Goal: Information Seeking & Learning: Learn about a topic

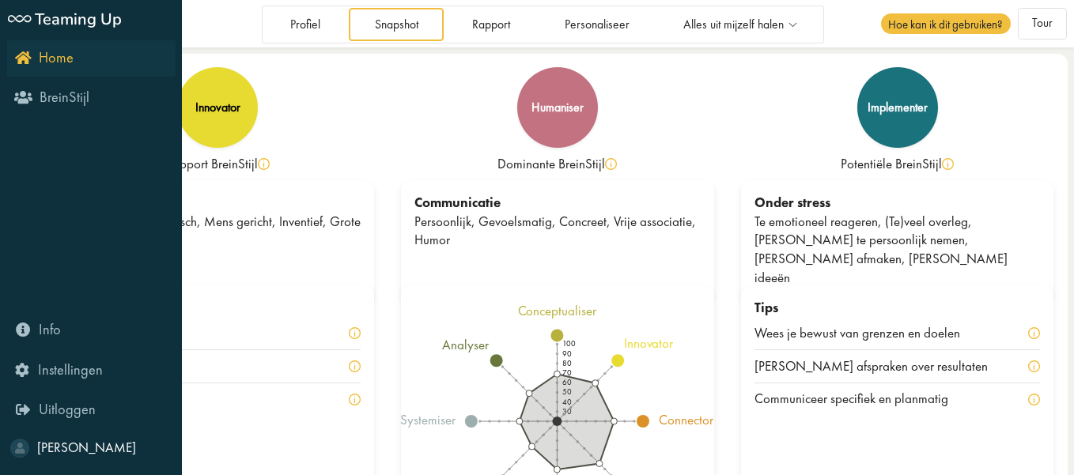
click at [30, 59] on icon "Home" at bounding box center [44, 57] width 59 height 15
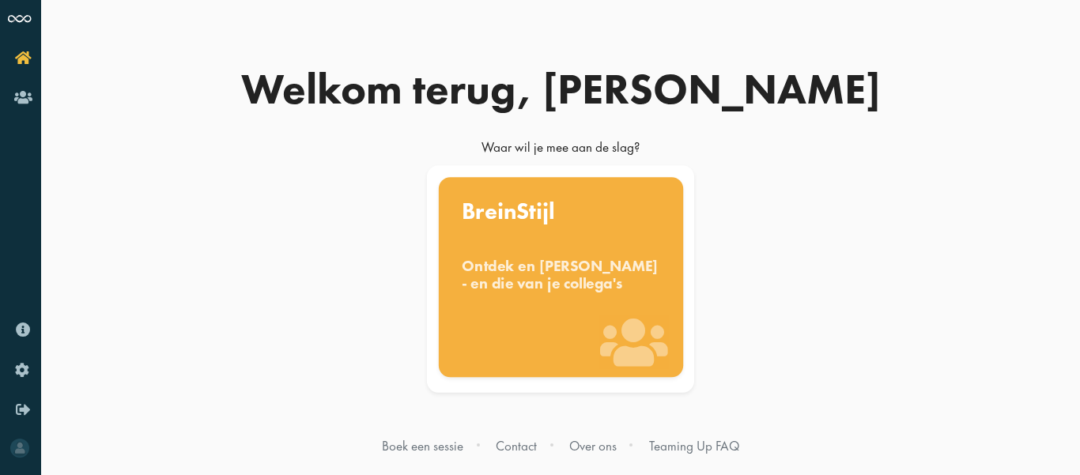
click at [532, 245] on div "BreinStijl Ontdek en [PERSON_NAME] - en die van je collega's" at bounding box center [560, 277] width 244 height 200
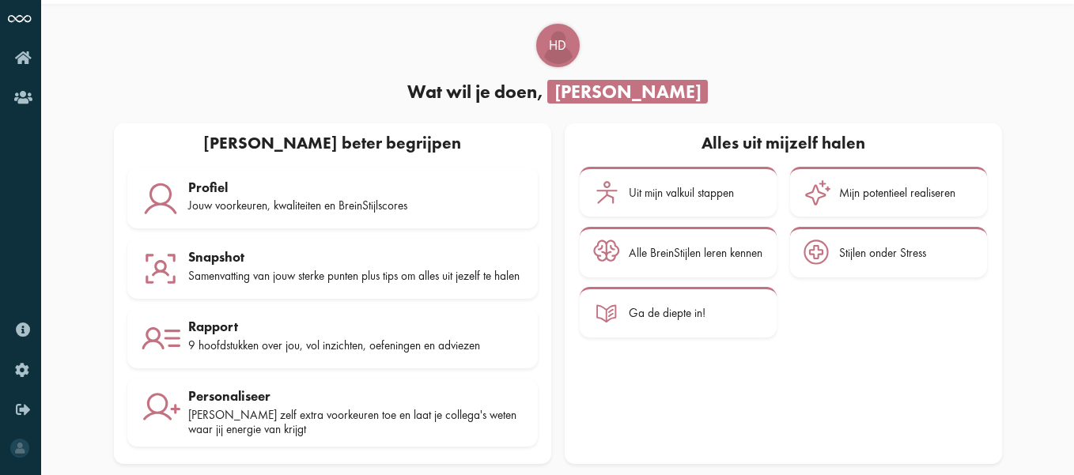
scroll to position [37, 0]
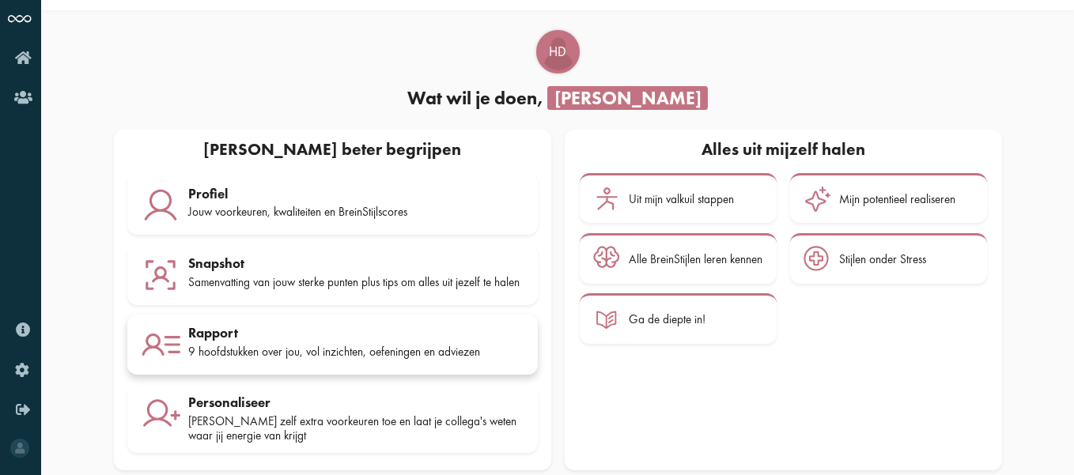
click at [435, 341] on div "Rapport" at bounding box center [356, 333] width 336 height 16
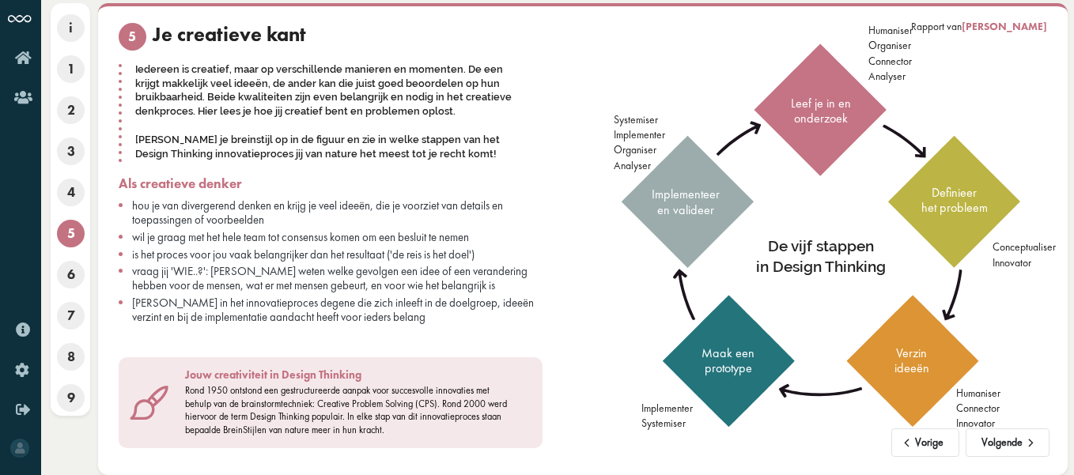
scroll to position [51, 0]
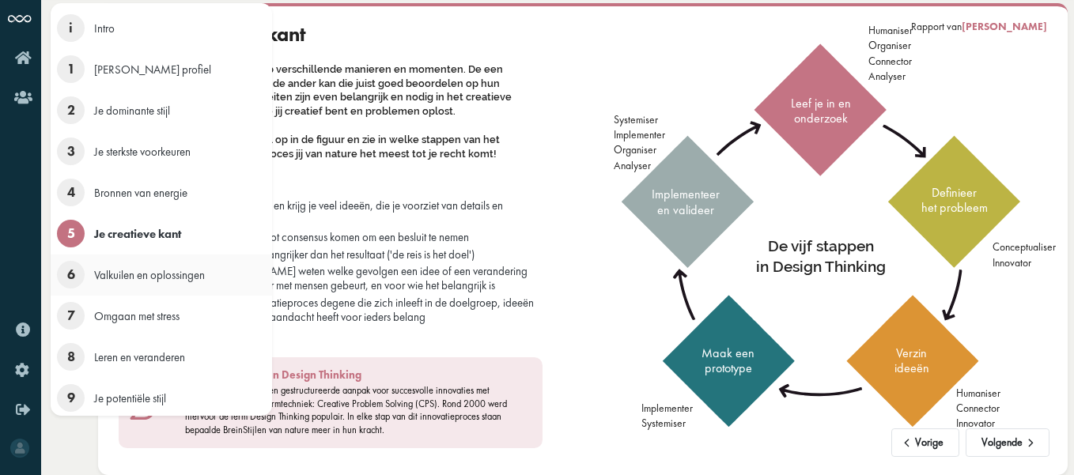
click at [62, 281] on span "6" at bounding box center [71, 275] width 28 height 28
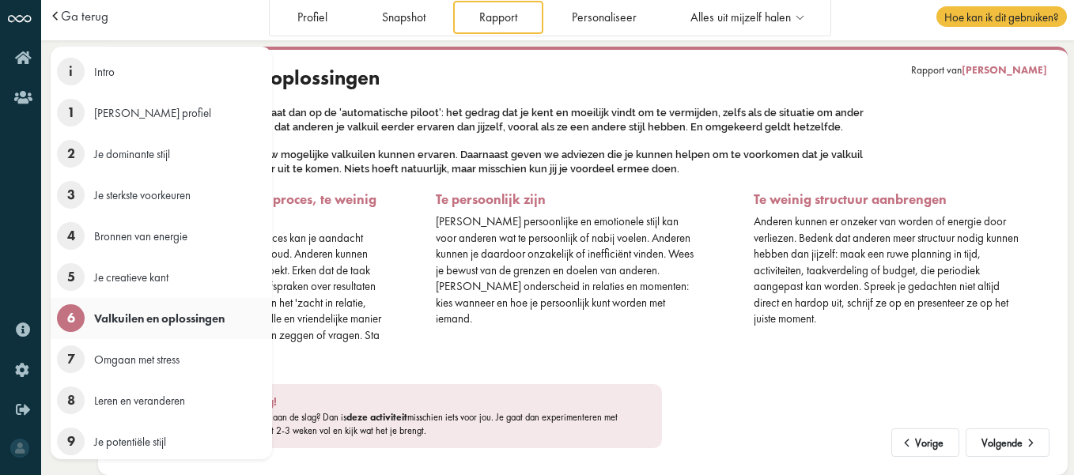
scroll to position [7, 0]
click at [71, 360] on span "7" at bounding box center [71, 360] width 28 height 28
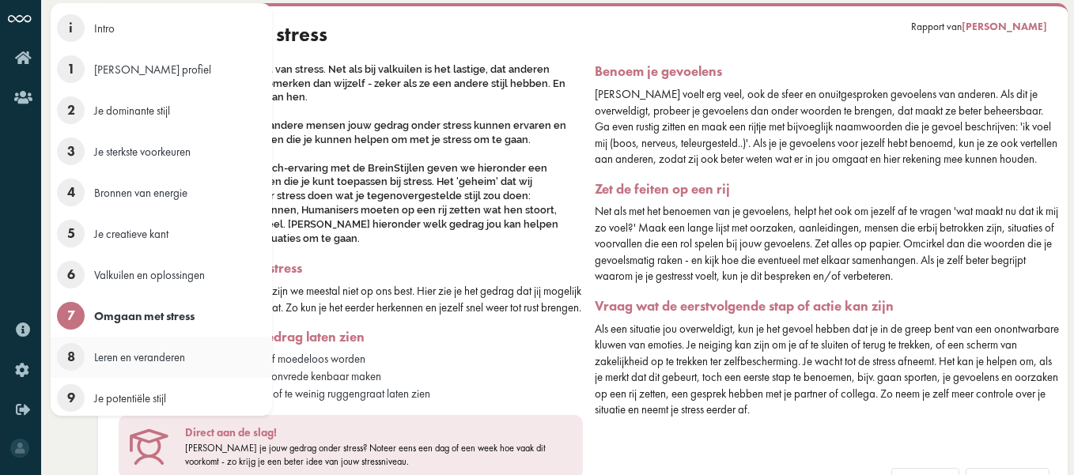
click at [74, 365] on span "8" at bounding box center [71, 357] width 28 height 28
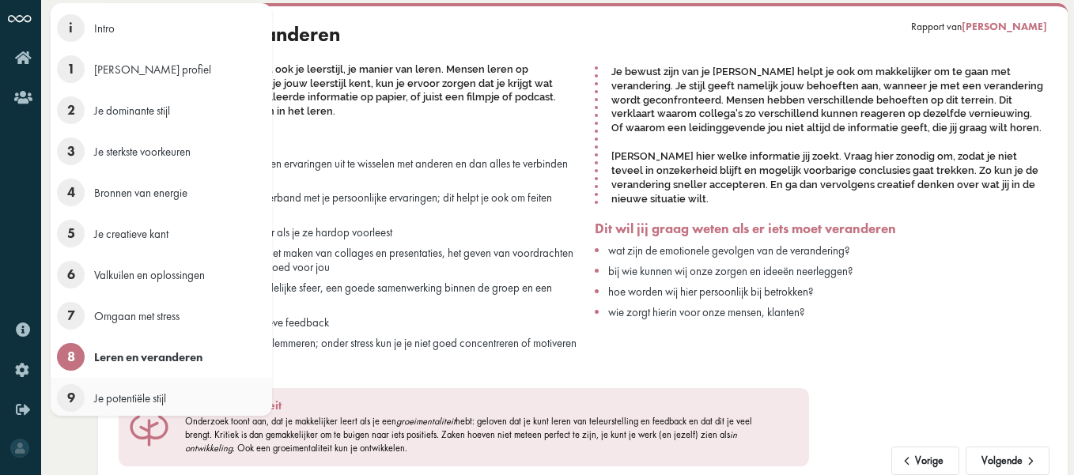
click at [75, 402] on span "9" at bounding box center [71, 398] width 28 height 28
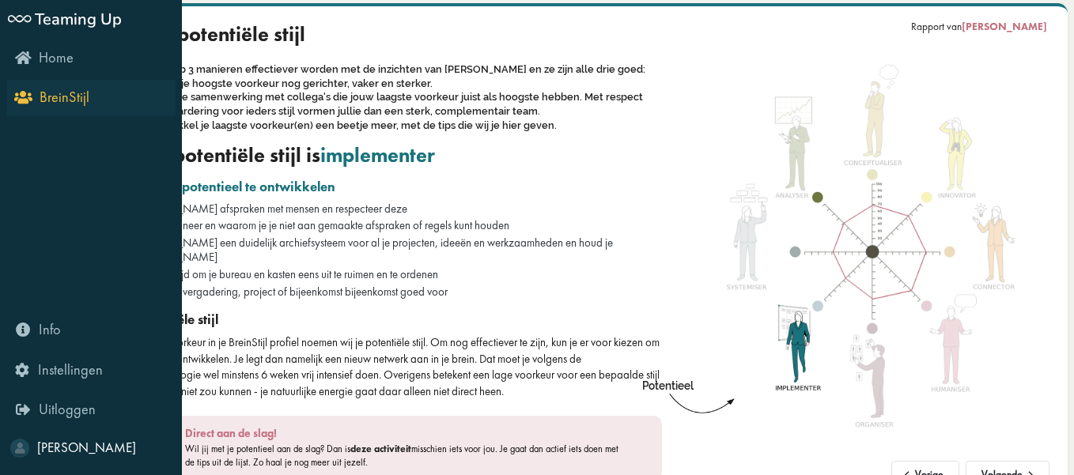
click at [60, 101] on span "BreinStijl" at bounding box center [65, 97] width 50 height 19
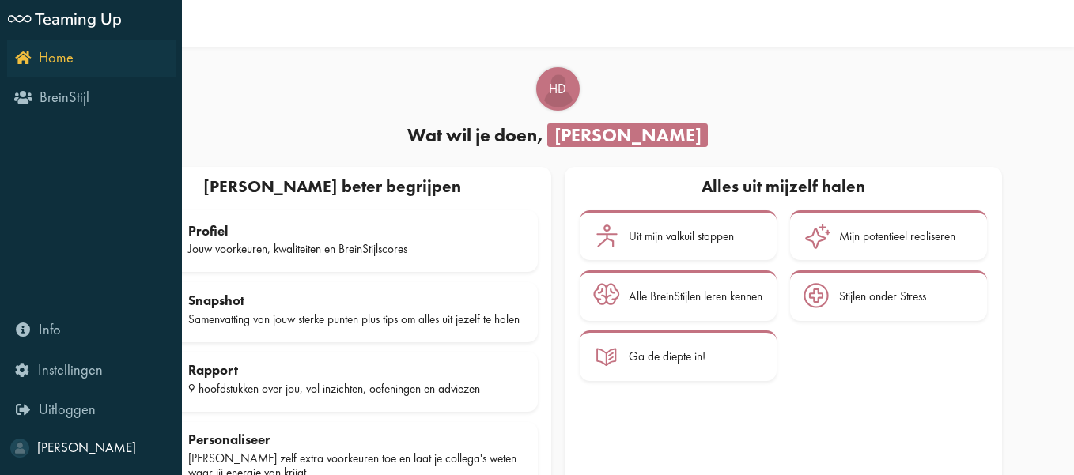
click at [16, 62] on icon "Home" at bounding box center [44, 57] width 59 height 15
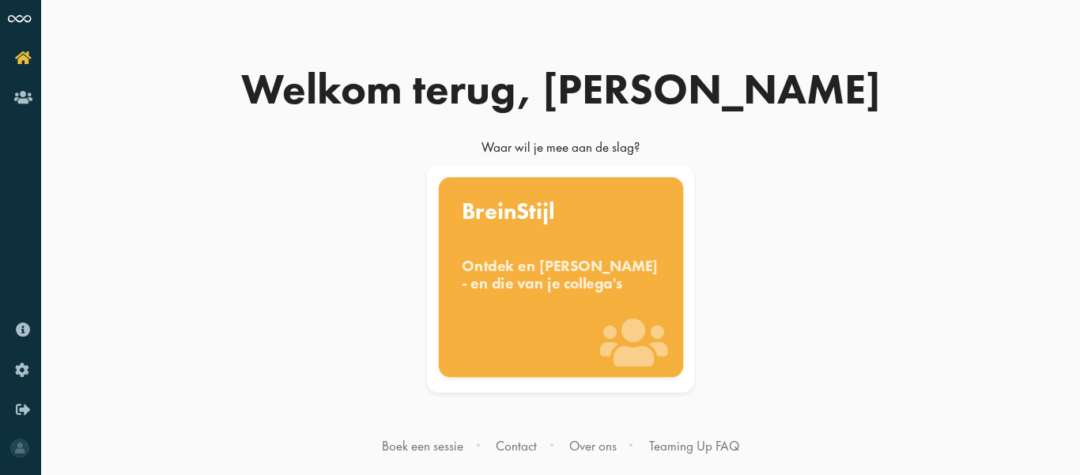
click at [559, 272] on div "Ontdek en [PERSON_NAME] - en die van je collega's" at bounding box center [561, 274] width 198 height 35
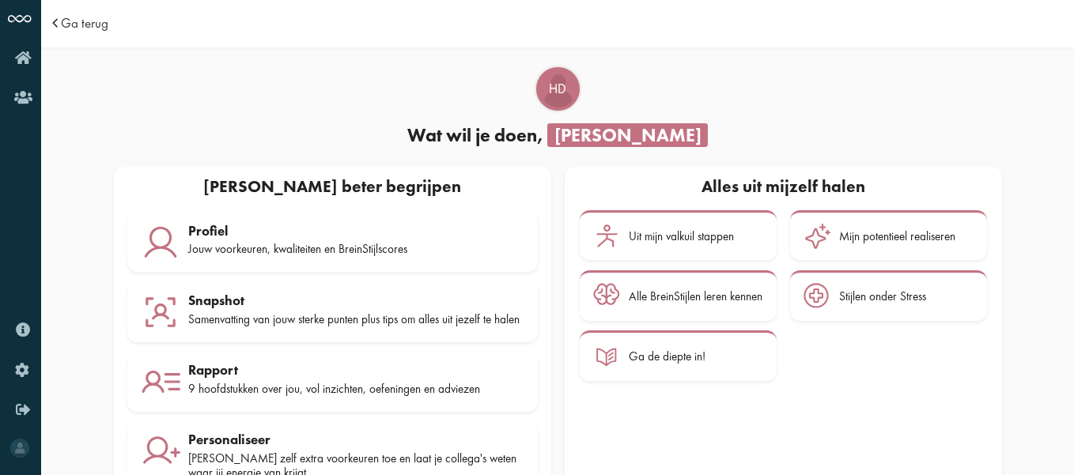
scroll to position [62, 0]
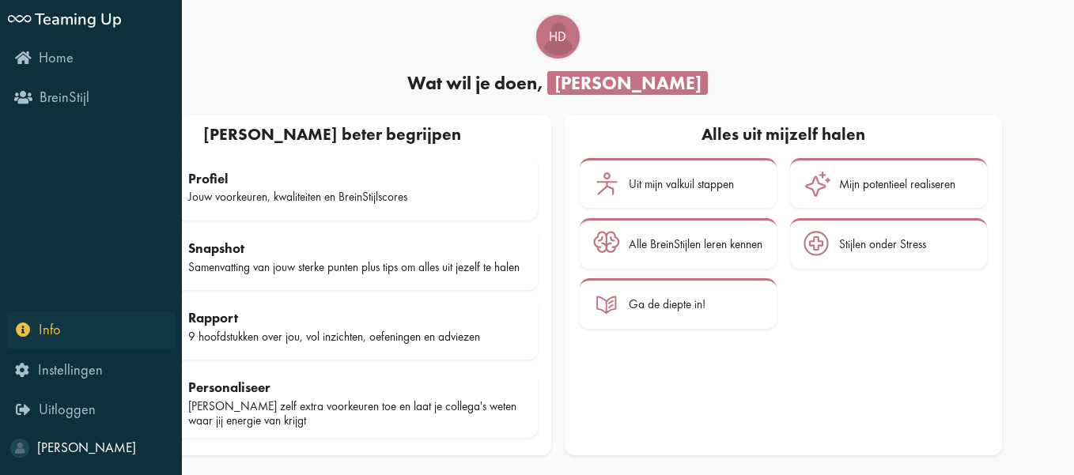
click at [46, 333] on span "Info" at bounding box center [50, 329] width 22 height 19
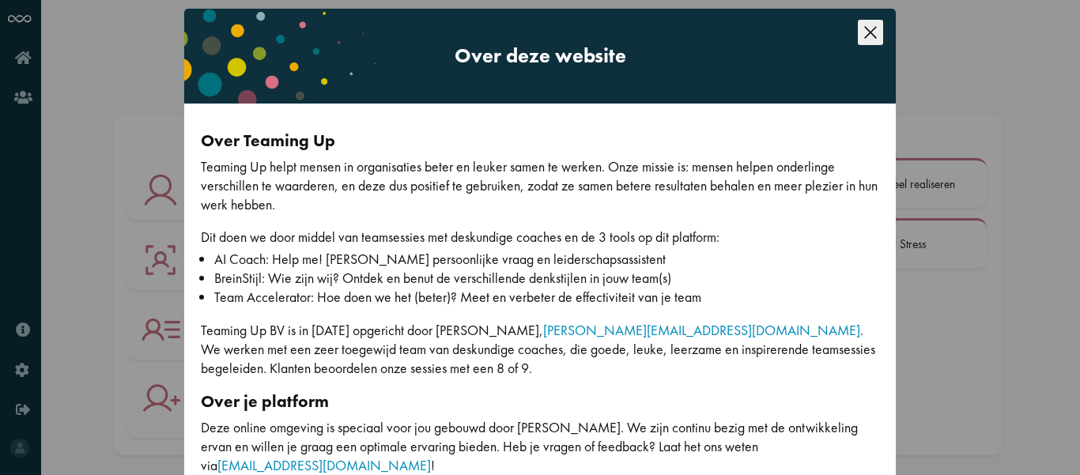
click at [17, 63] on div "Over deze website Over Teaming Up Teaming Up helpt mensen in organisaties beter…" at bounding box center [540, 237] width 1080 height 475
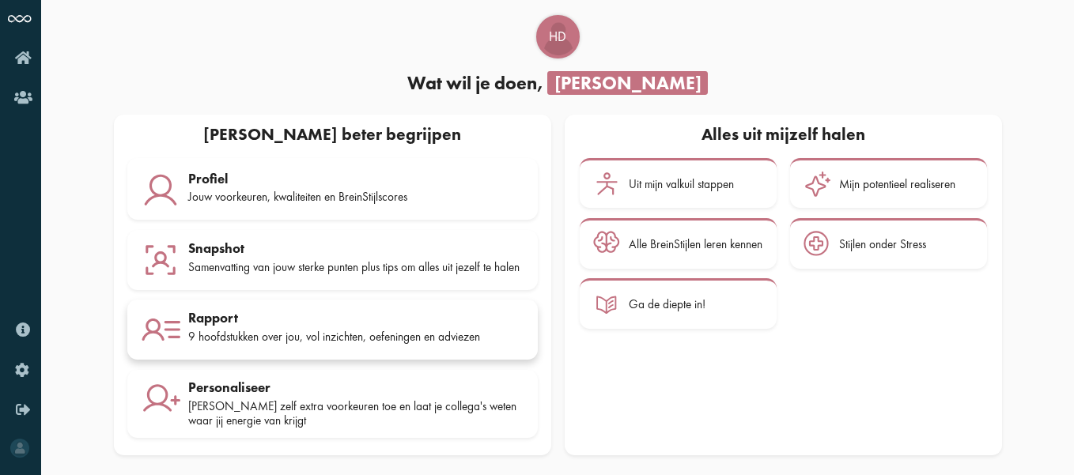
click at [337, 330] on div "9 hoofdstukken over jou, vol inzichten, oefeningen en adviezen" at bounding box center [356, 337] width 336 height 14
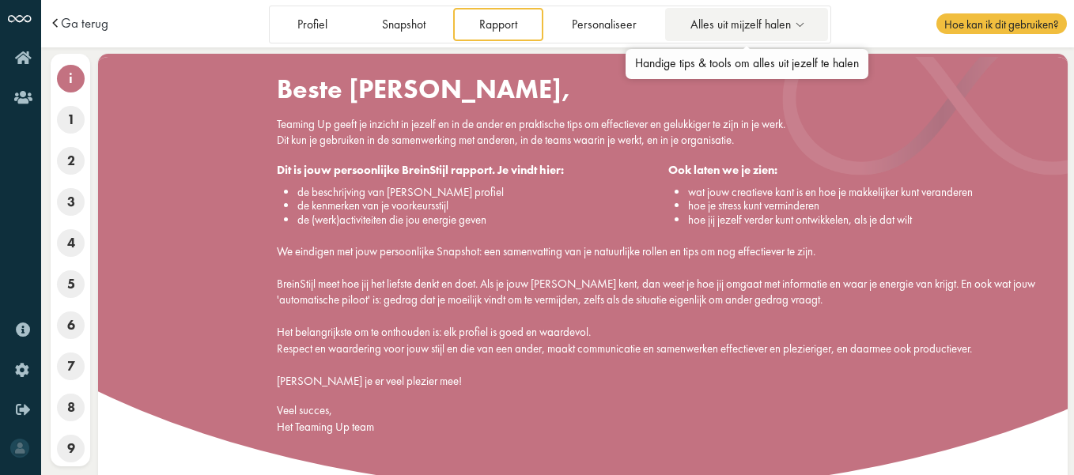
click at [799, 21] on icon at bounding box center [800, 24] width 18 height 13
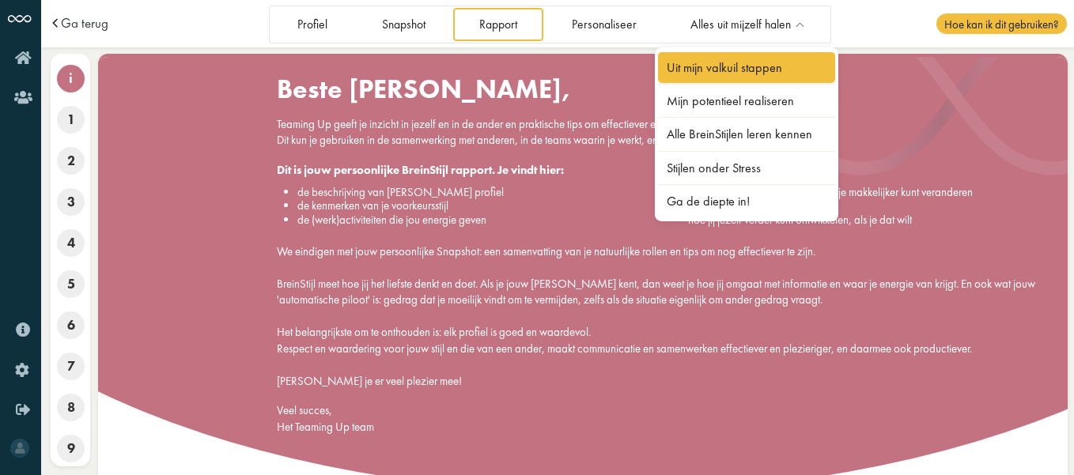
click at [777, 70] on link "Uit mijn valkuil stappen" at bounding box center [746, 67] width 177 height 31
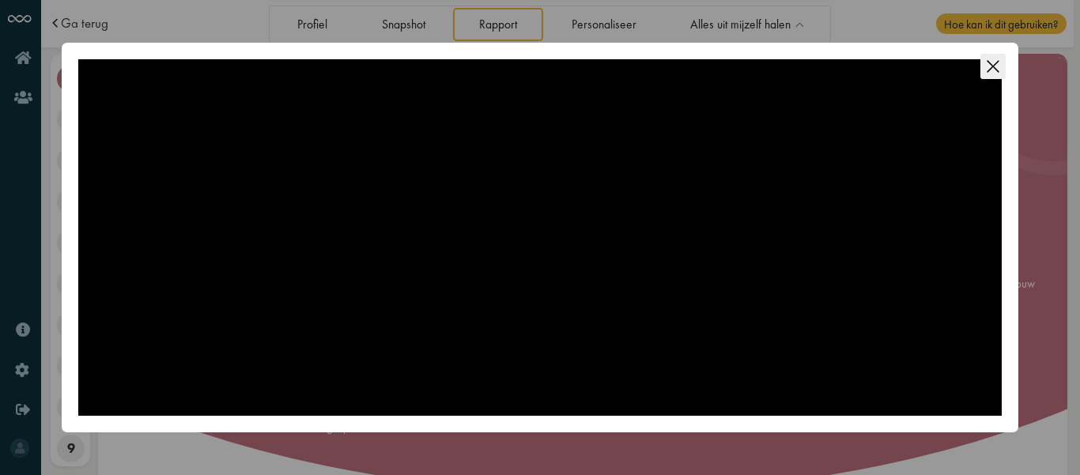
click at [995, 68] on icon "Close this dialog" at bounding box center [993, 66] width 12 height 12
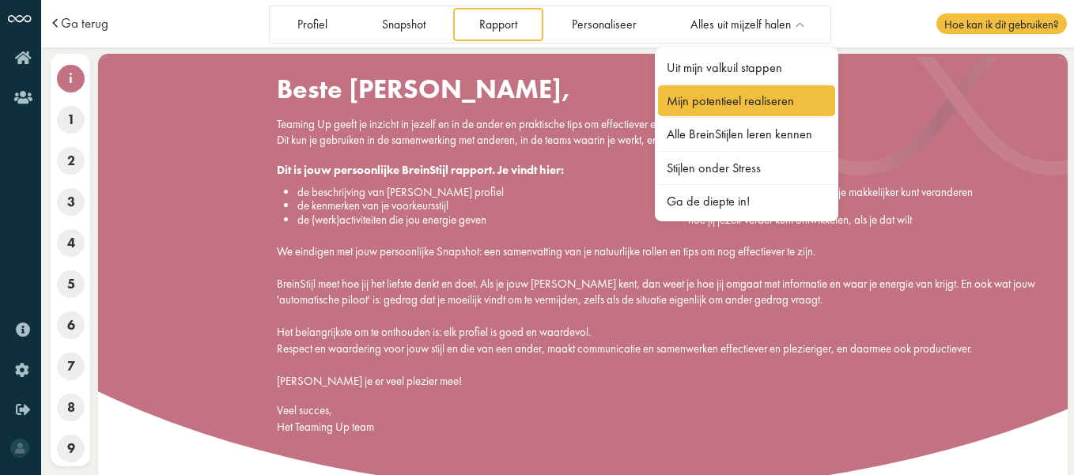
click at [772, 94] on link "Mijn potentieel realiseren" at bounding box center [746, 100] width 177 height 31
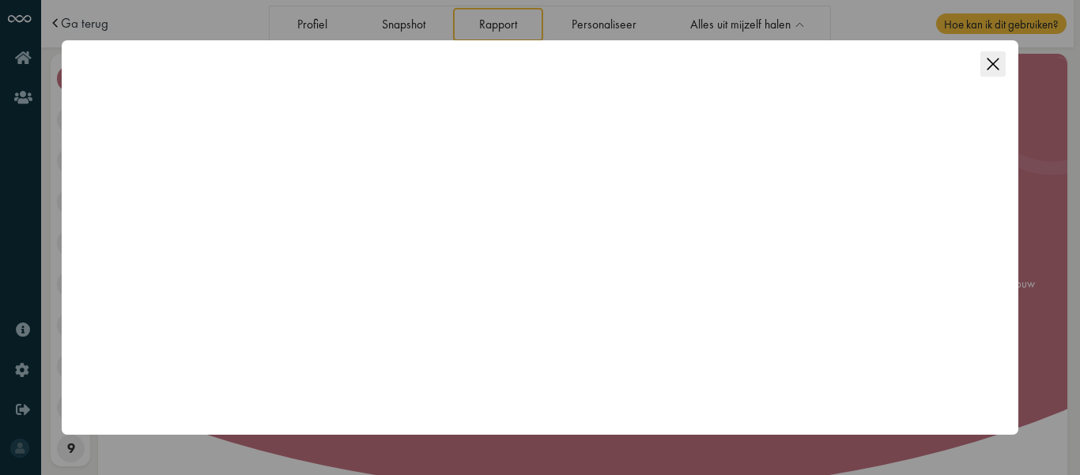
click at [984, 60] on icon "Close this dialog" at bounding box center [992, 63] width 25 height 25
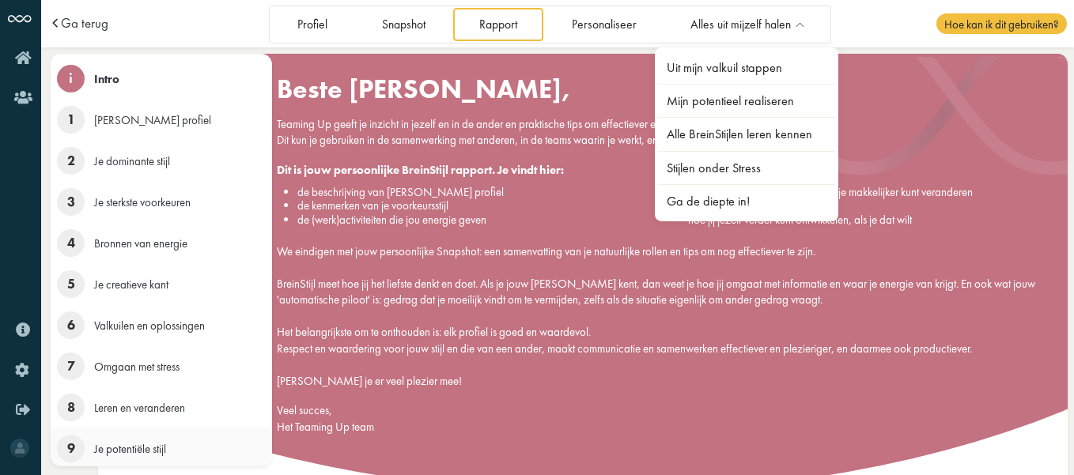
click at [74, 442] on span "9" at bounding box center [71, 449] width 28 height 28
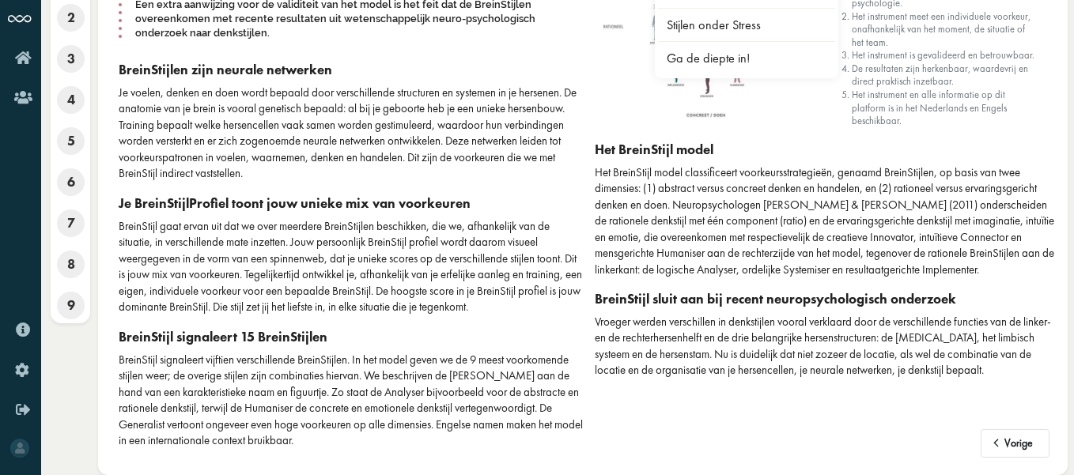
scroll to position [160, 0]
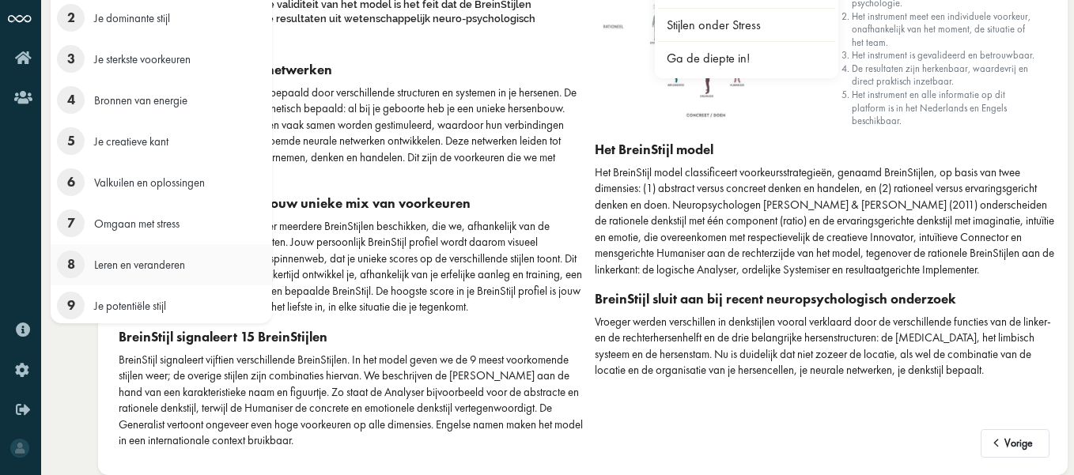
click at [66, 251] on span "8" at bounding box center [71, 265] width 28 height 28
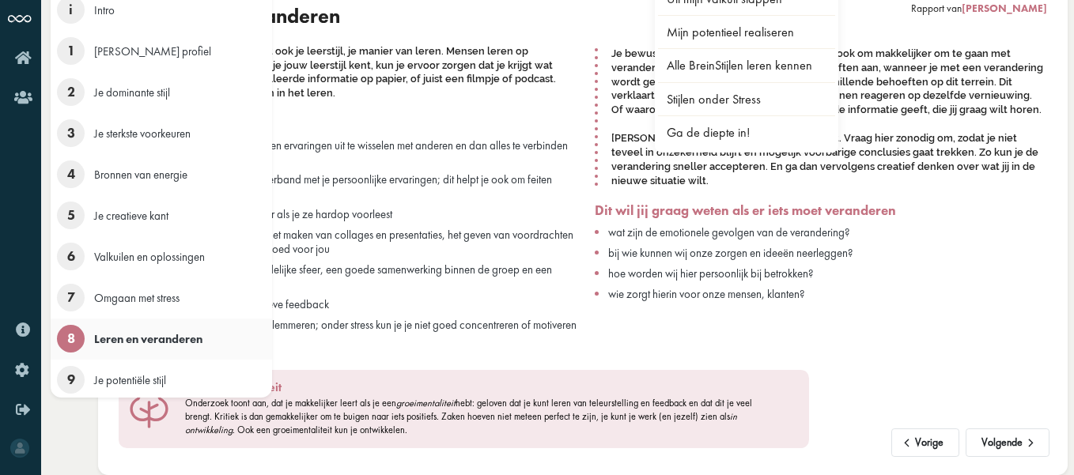
scroll to position [69, 0]
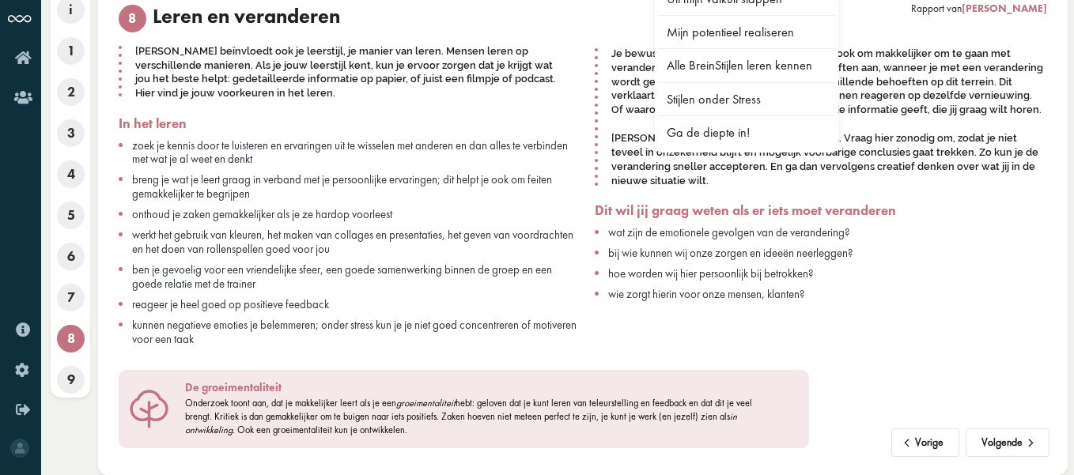
click at [938, 312] on div "Je bewust zijn van je [PERSON_NAME] helpt je ook om makkelijker om te gaan met …" at bounding box center [821, 202] width 476 height 314
click at [995, 445] on button "Volgende" at bounding box center [1007, 443] width 84 height 28
